Goal: Task Accomplishment & Management: Manage account settings

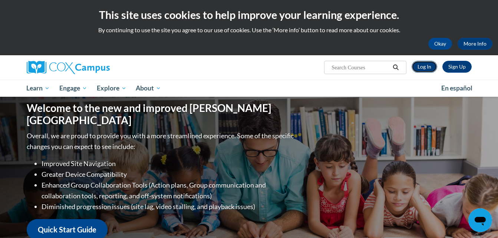
click at [424, 64] on link "Log In" at bounding box center [425, 67] width 26 height 12
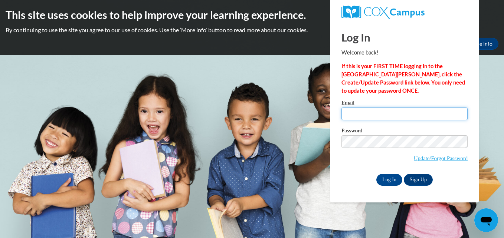
click at [375, 112] on input "Email" at bounding box center [404, 114] width 126 height 13
type input "selenaford6@gmail.com"
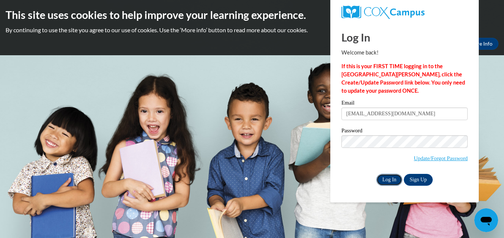
click at [394, 177] on input "Log In" at bounding box center [389, 180] width 26 height 12
click at [392, 178] on input "Log In" at bounding box center [389, 180] width 26 height 12
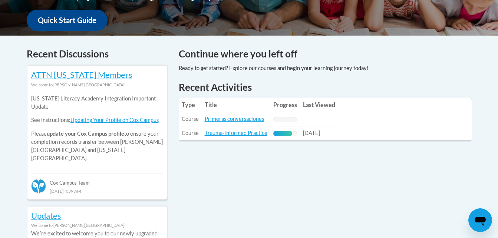
scroll to position [297, 0]
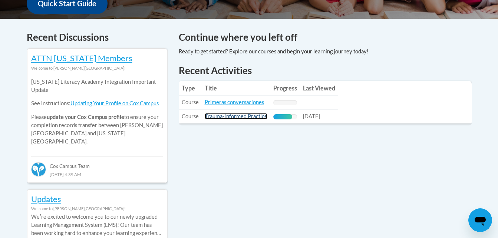
click at [258, 116] on link "Trauma-Informed Practice" at bounding box center [236, 116] width 63 height 6
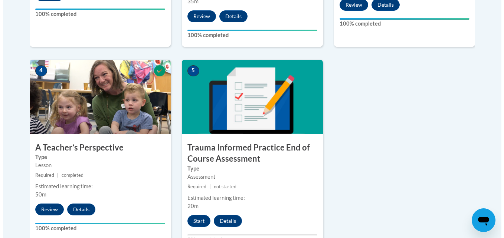
scroll to position [408, 0]
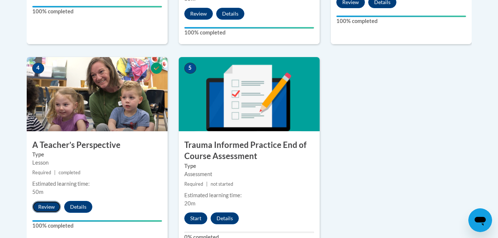
click at [50, 206] on button "Review" at bounding box center [46, 207] width 29 height 12
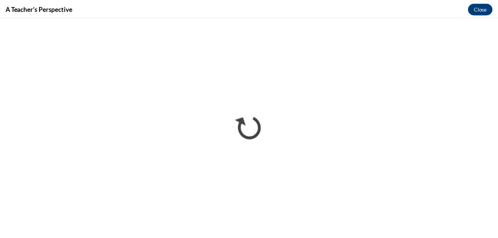
scroll to position [0, 0]
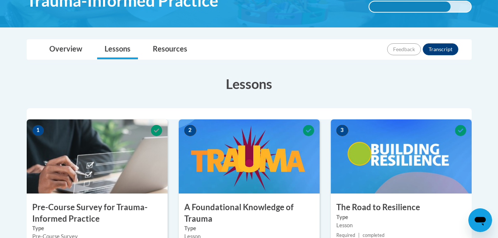
scroll to position [37, 0]
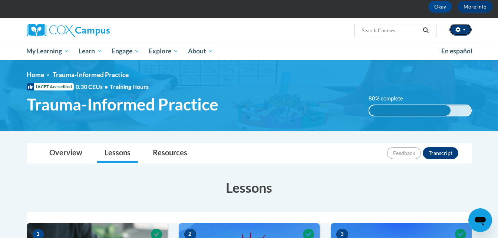
click at [465, 27] on button "button" at bounding box center [461, 30] width 22 height 12
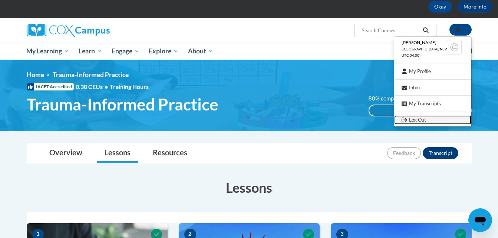
click at [420, 119] on link "Log Out" at bounding box center [433, 119] width 77 height 9
